Goal: Task Accomplishment & Management: Use online tool/utility

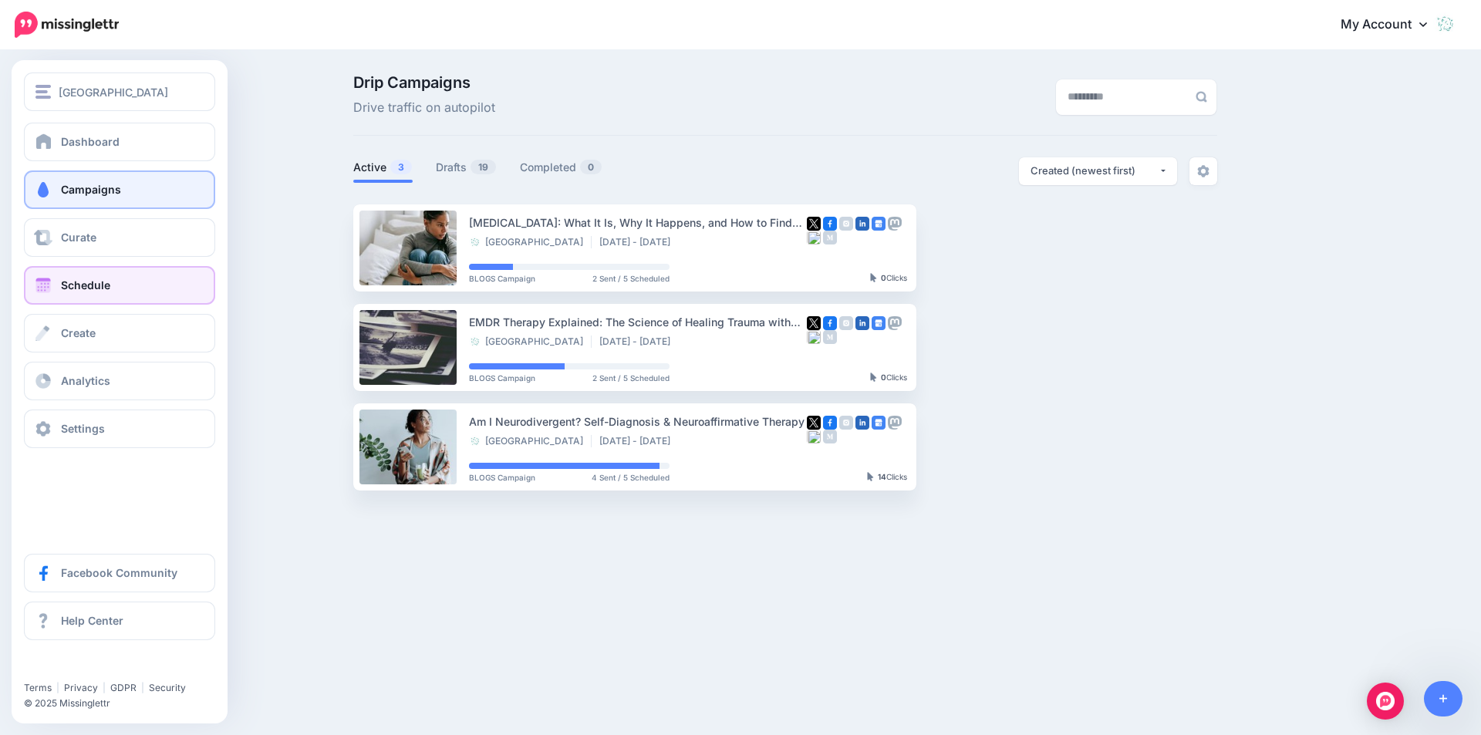
click at [84, 292] on link "Schedule" at bounding box center [119, 285] width 191 height 39
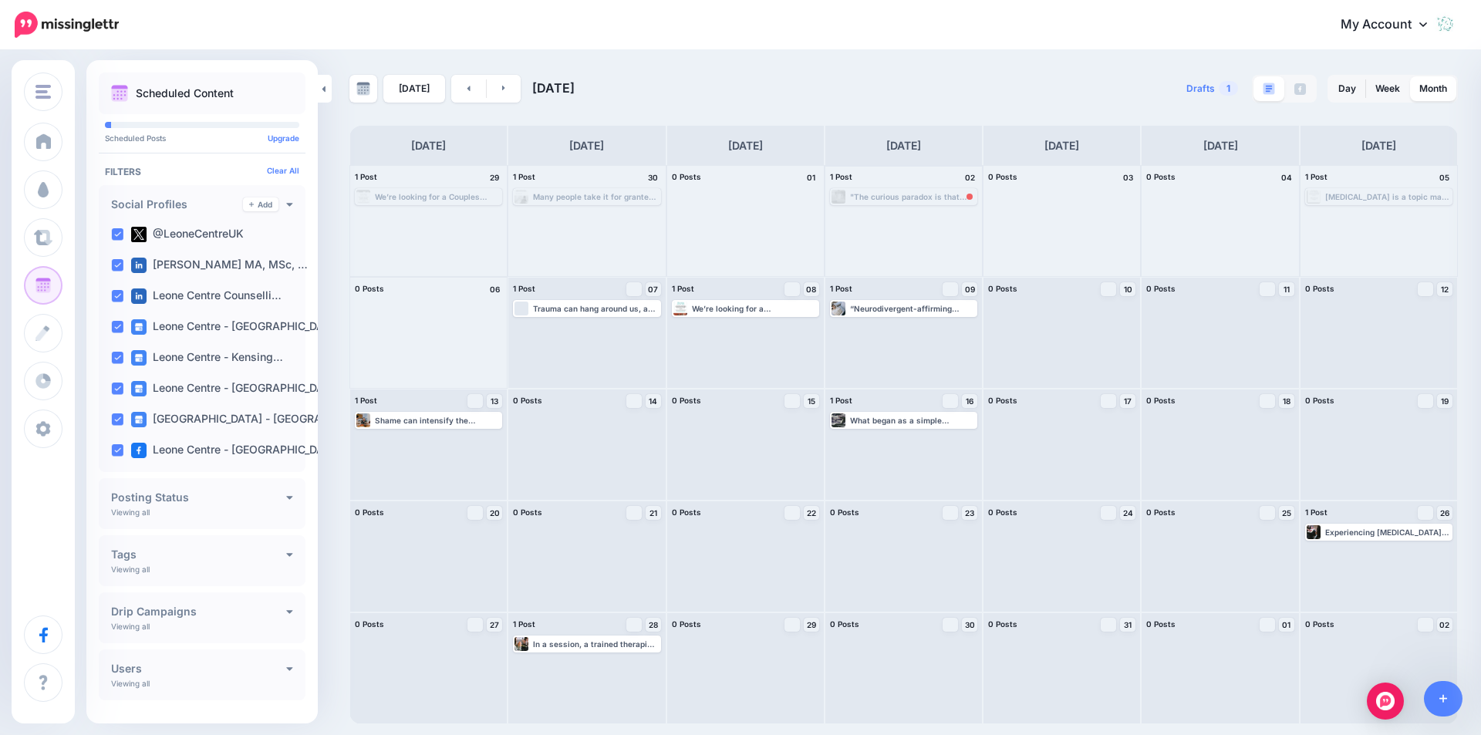
click at [936, 194] on div ""The curious paradox is that when I accept myself just as I am, then I can chan…" at bounding box center [913, 196] width 126 height 9
click at [924, 214] on span "Send Again" at bounding box center [908, 215] width 39 height 8
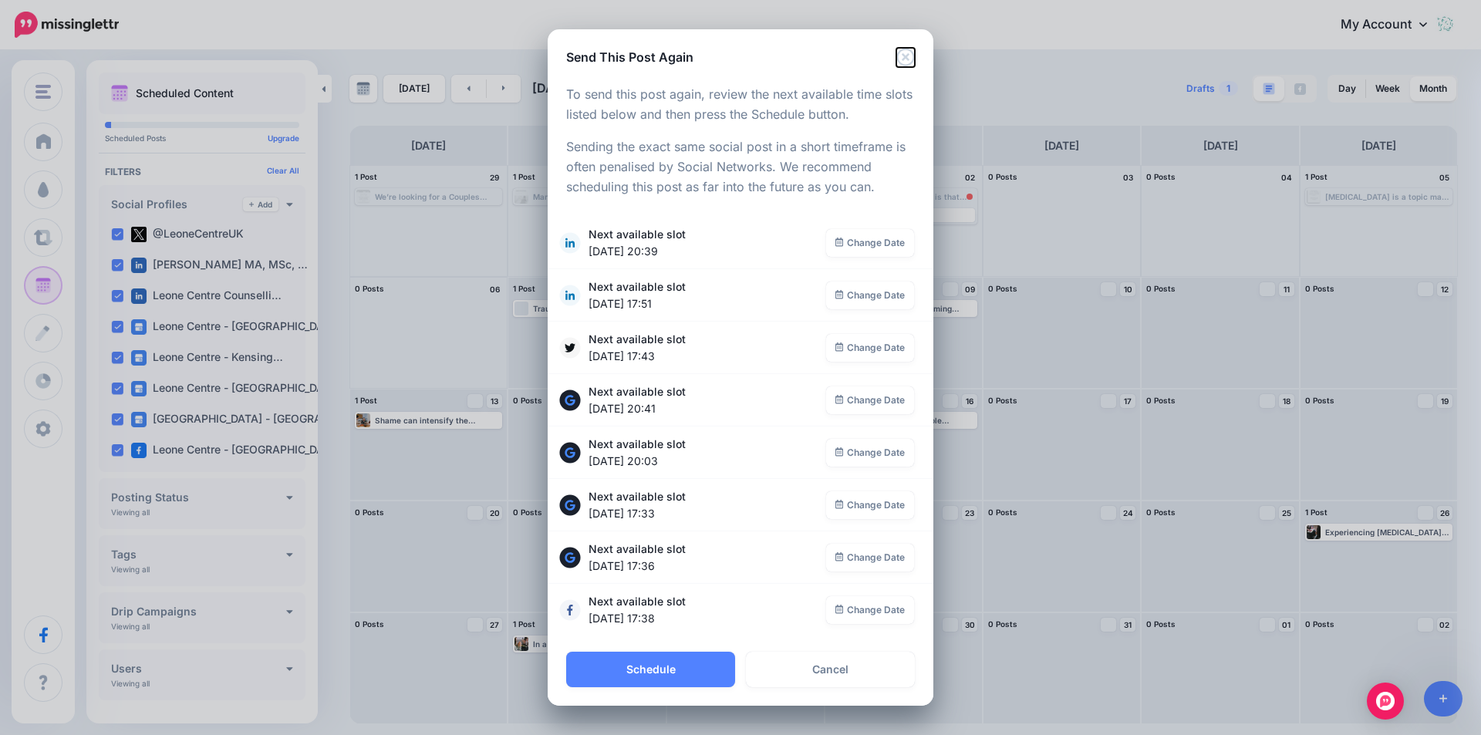
click at [904, 61] on icon "Close" at bounding box center [905, 57] width 19 height 19
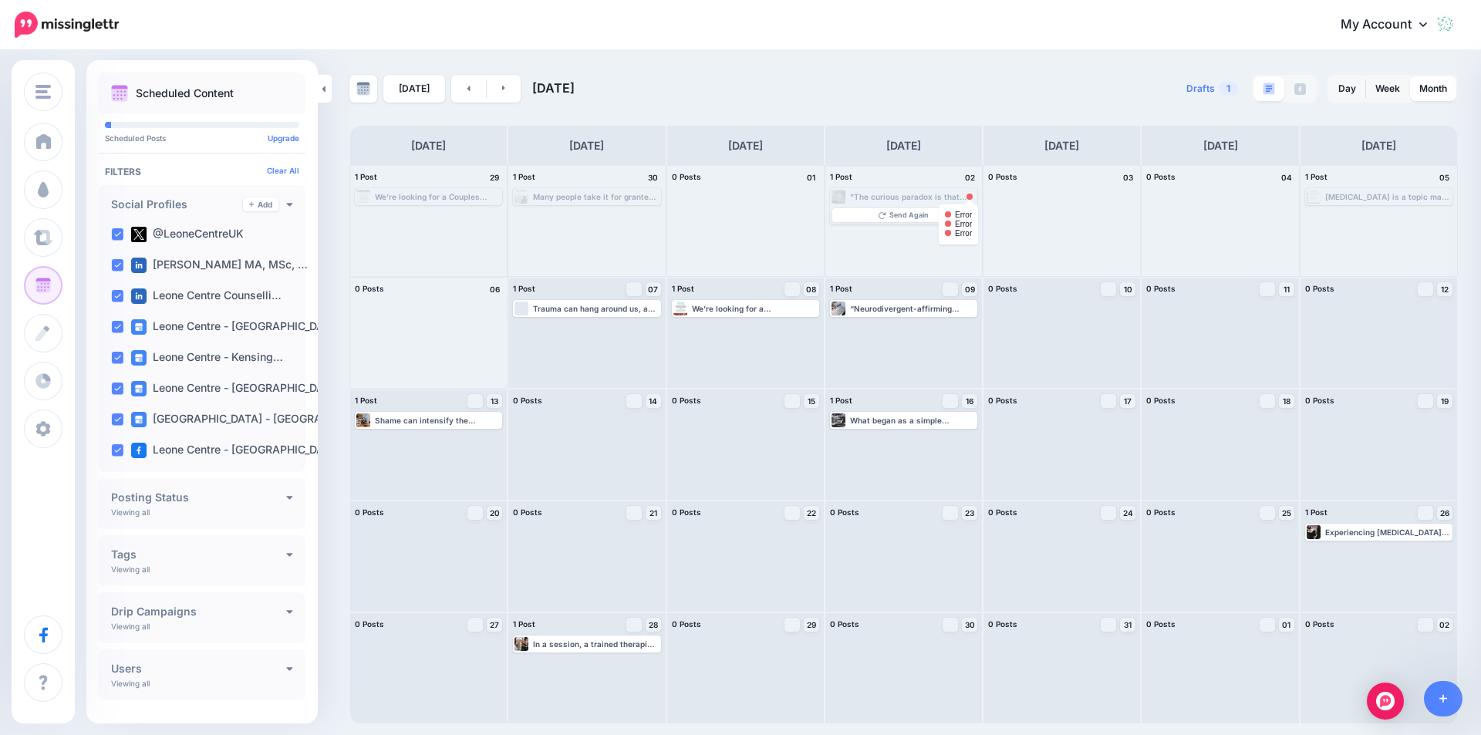
click at [970, 196] on div at bounding box center [970, 197] width 6 height 6
click at [970, 195] on div at bounding box center [970, 197] width 6 height 6
click at [901, 212] on span "Send Again" at bounding box center [908, 215] width 39 height 8
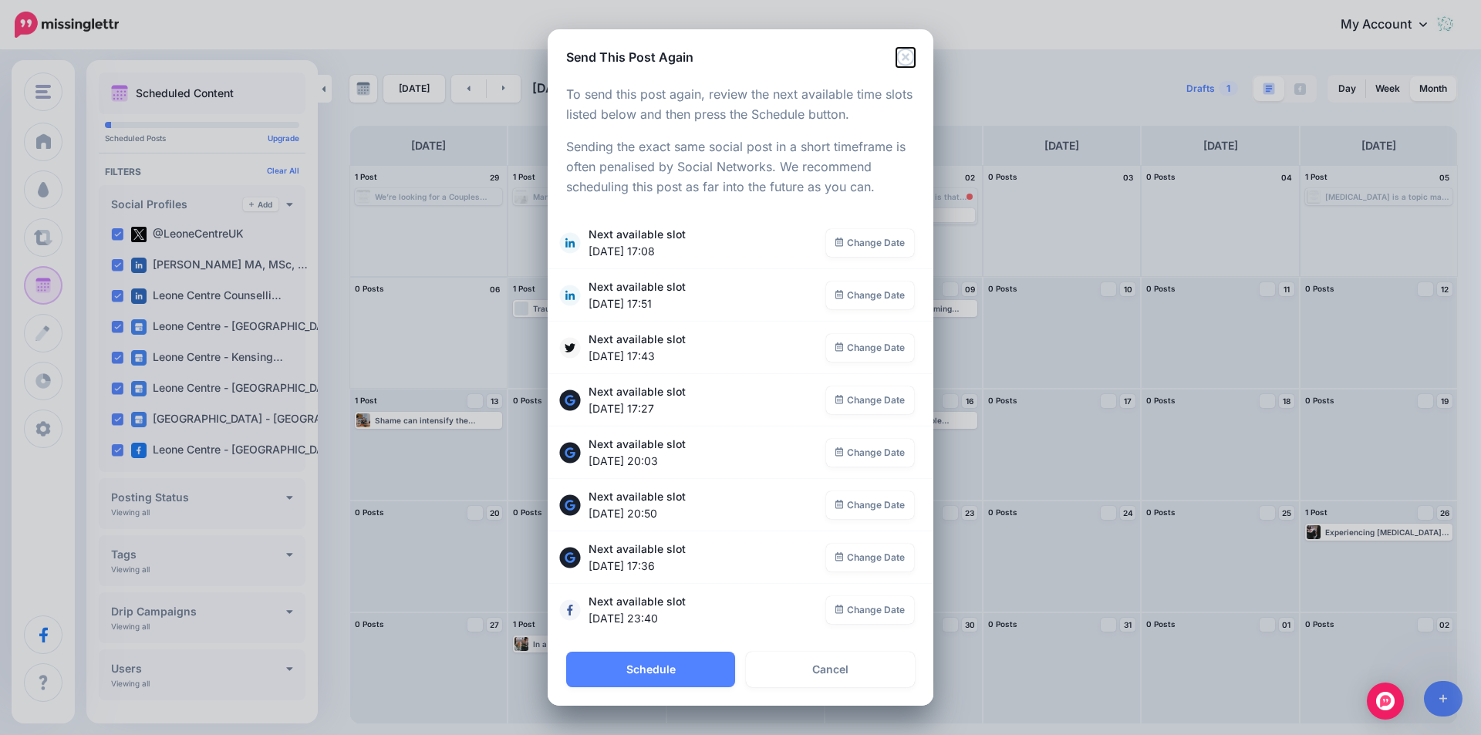
click at [906, 53] on icon "Close" at bounding box center [905, 57] width 19 height 19
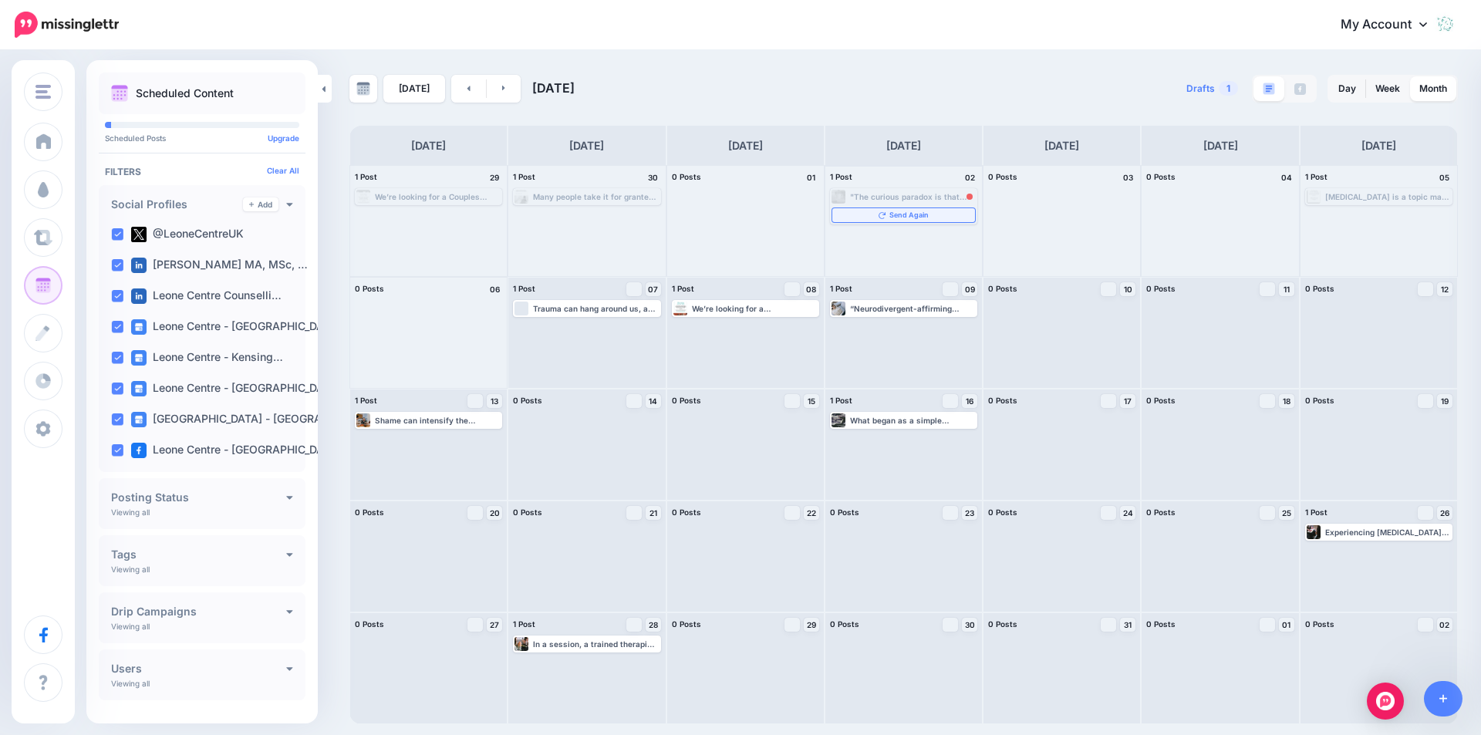
click at [894, 209] on link "Send Again" at bounding box center [903, 215] width 143 height 14
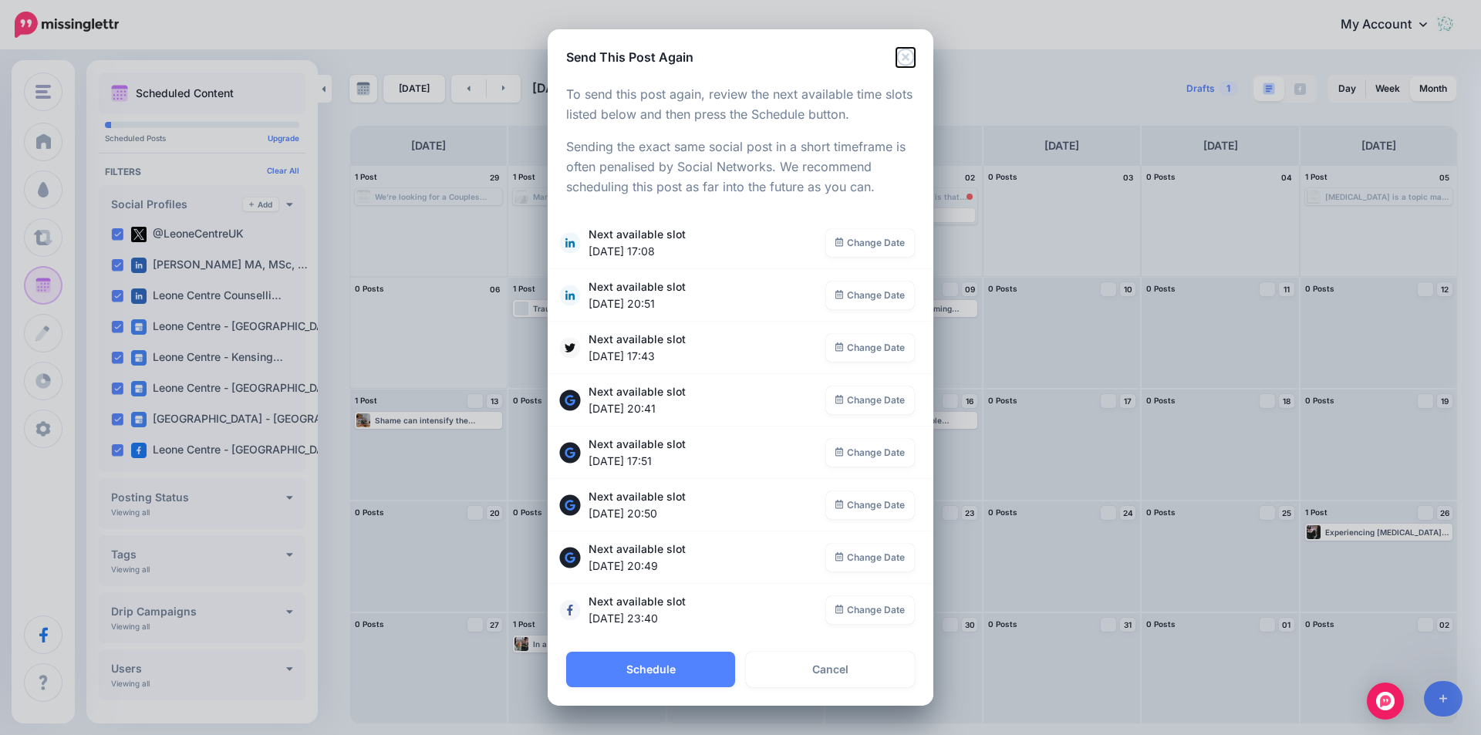
click at [909, 59] on icon "Close" at bounding box center [905, 57] width 19 height 19
